Goal: Complete application form: Complete application form

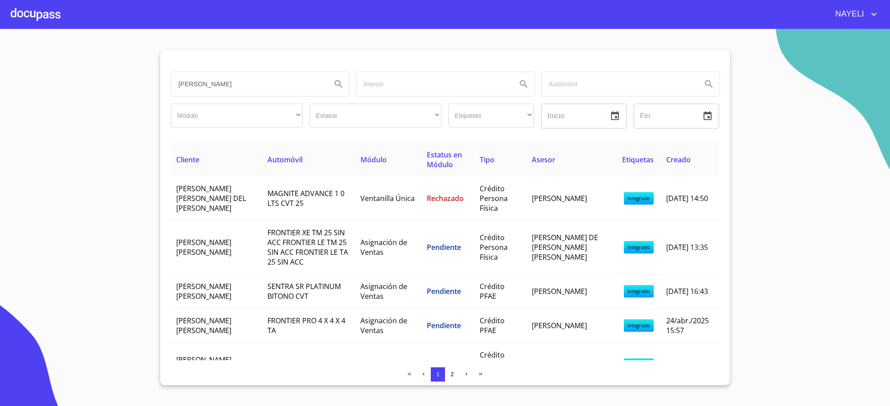
click at [287, 84] on input "[PERSON_NAME]" at bounding box center [247, 84] width 153 height 24
type input "NANCY"
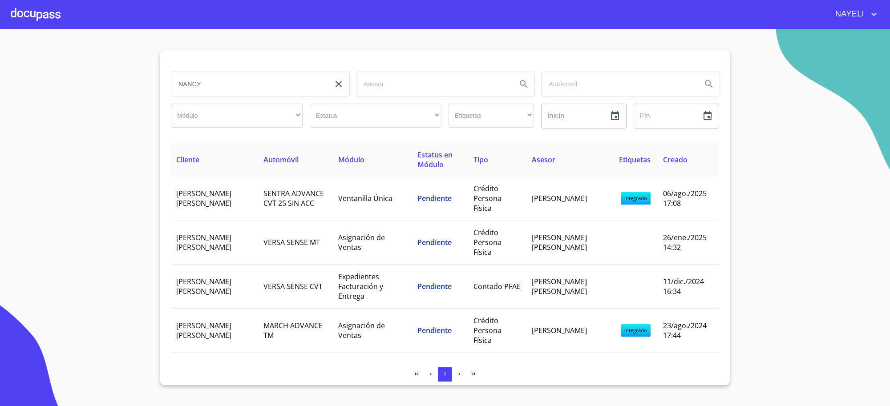
click at [286, 202] on span "SENTRA ADVANCE CVT 25 SIN ACC" at bounding box center [293, 199] width 61 height 20
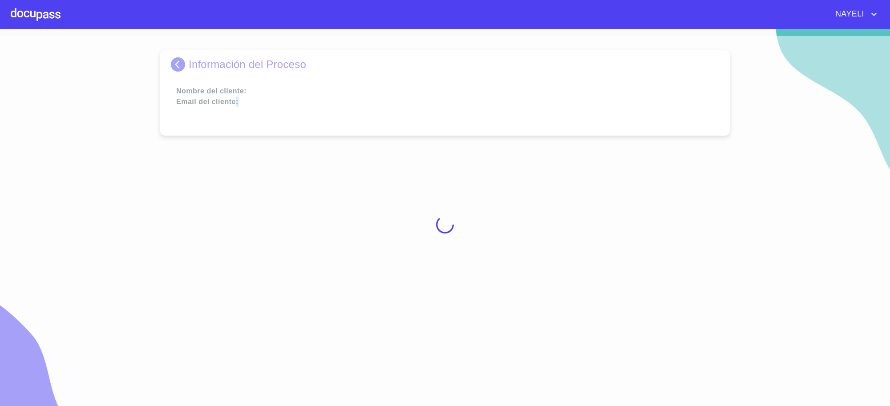
click at [286, 202] on div at bounding box center [445, 224] width 890 height 377
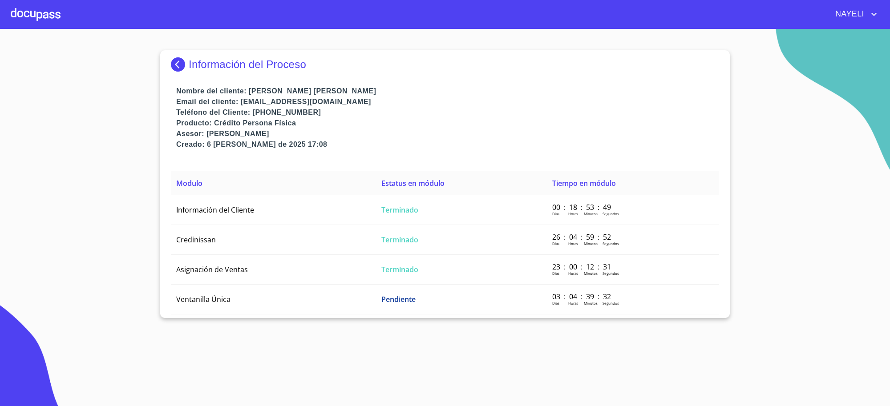
click at [286, 202] on td "Información del Cliente" at bounding box center [273, 210] width 205 height 30
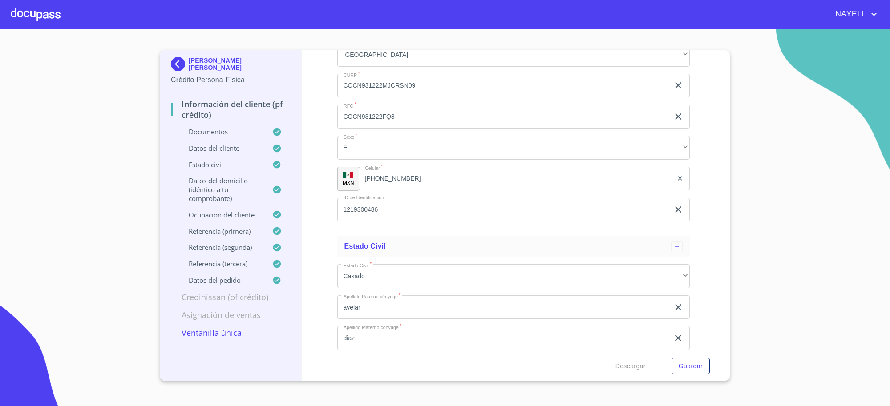
scroll to position [3226, 0]
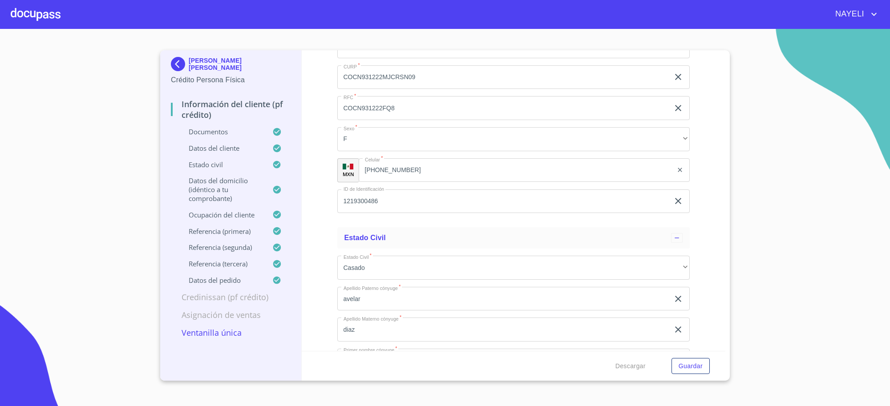
click at [348, 197] on input "1219300486" at bounding box center [503, 202] width 332 height 24
paste input "[PERSON_NAME] V"
type input "1219300486"
